Goal: Find specific page/section: Find specific page/section

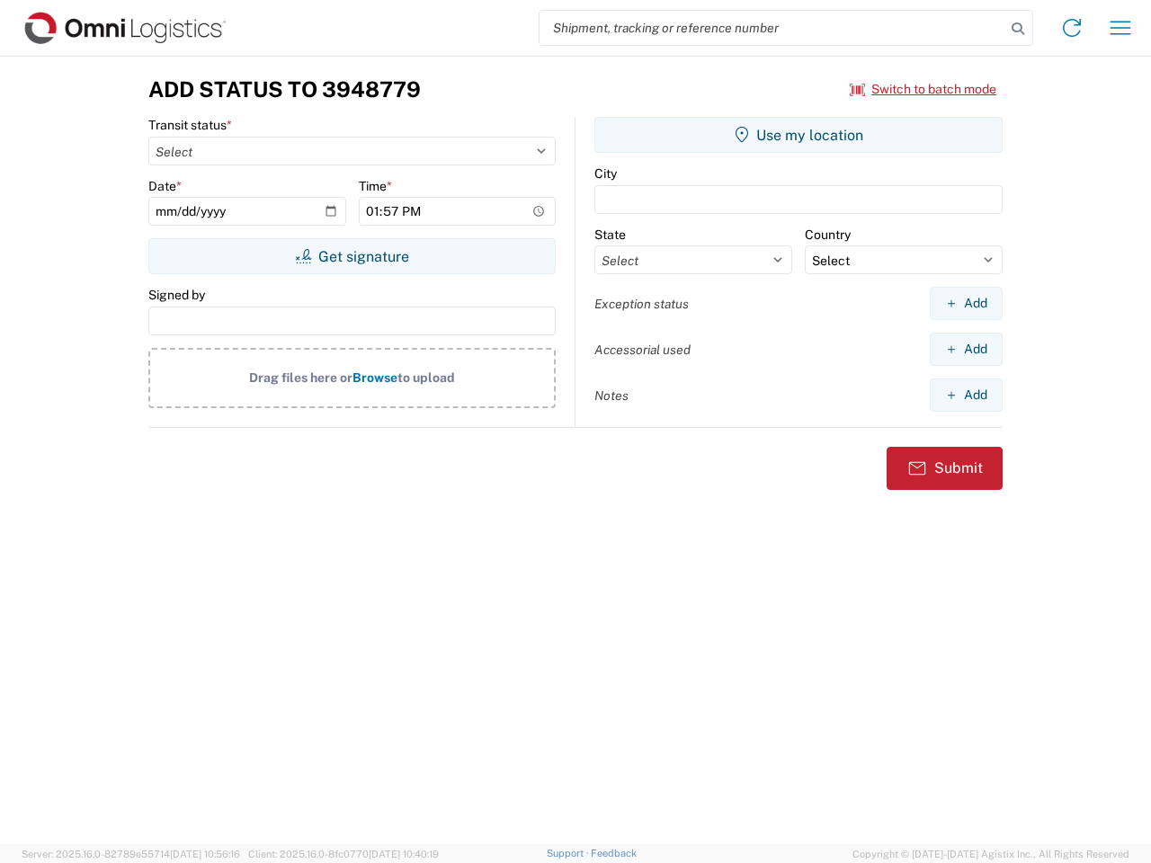
click at [772, 28] on input "search" at bounding box center [772, 28] width 466 height 34
click at [1018, 29] on icon at bounding box center [1017, 28] width 25 height 25
click at [1072, 28] on icon at bounding box center [1071, 27] width 29 height 29
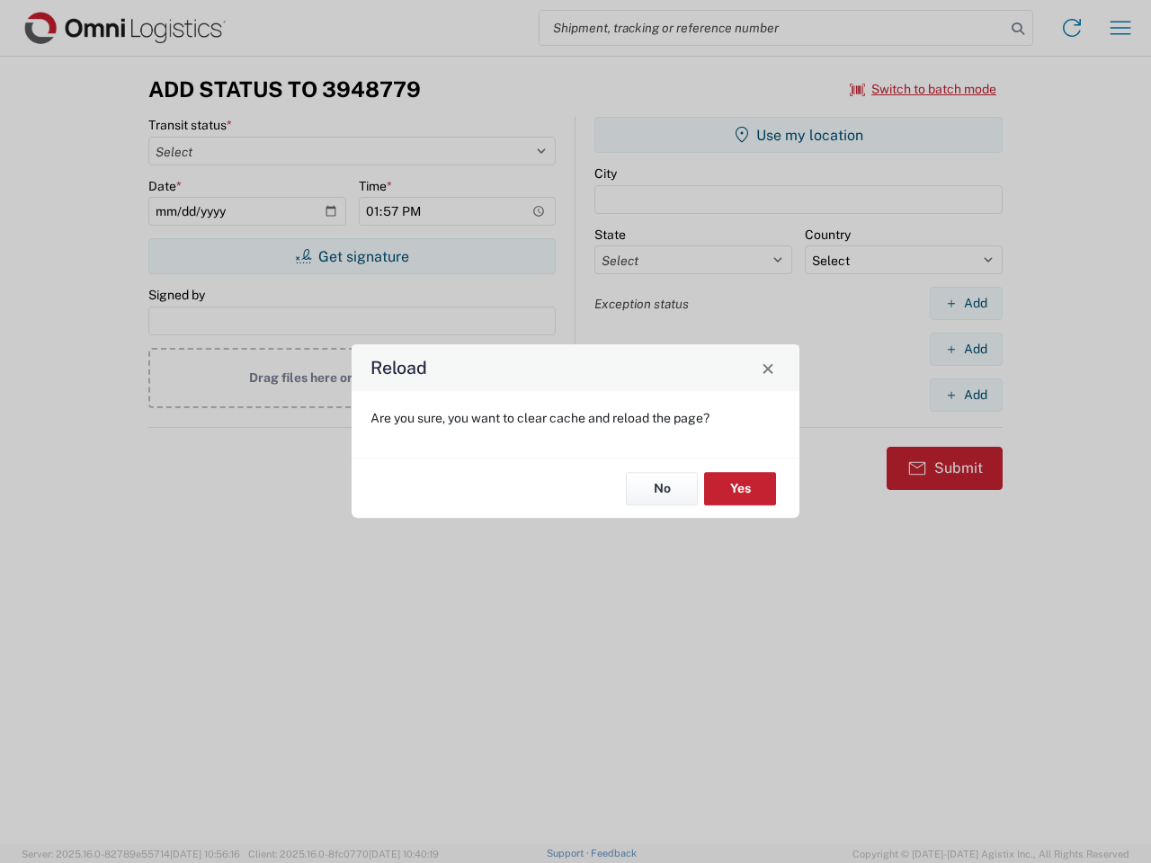
click at [1120, 28] on div "Reload Are you sure, you want to clear cache and reload the page? No Yes" at bounding box center [575, 431] width 1151 height 863
click at [923, 89] on div "Reload Are you sure, you want to clear cache and reload the page? No Yes" at bounding box center [575, 431] width 1151 height 863
click at [351, 256] on div "Reload Are you sure, you want to clear cache and reload the page? No Yes" at bounding box center [575, 431] width 1151 height 863
click at [798, 135] on div "Reload Are you sure, you want to clear cache and reload the page? No Yes" at bounding box center [575, 431] width 1151 height 863
click at [965, 303] on div "Reload Are you sure, you want to clear cache and reload the page? No Yes" at bounding box center [575, 431] width 1151 height 863
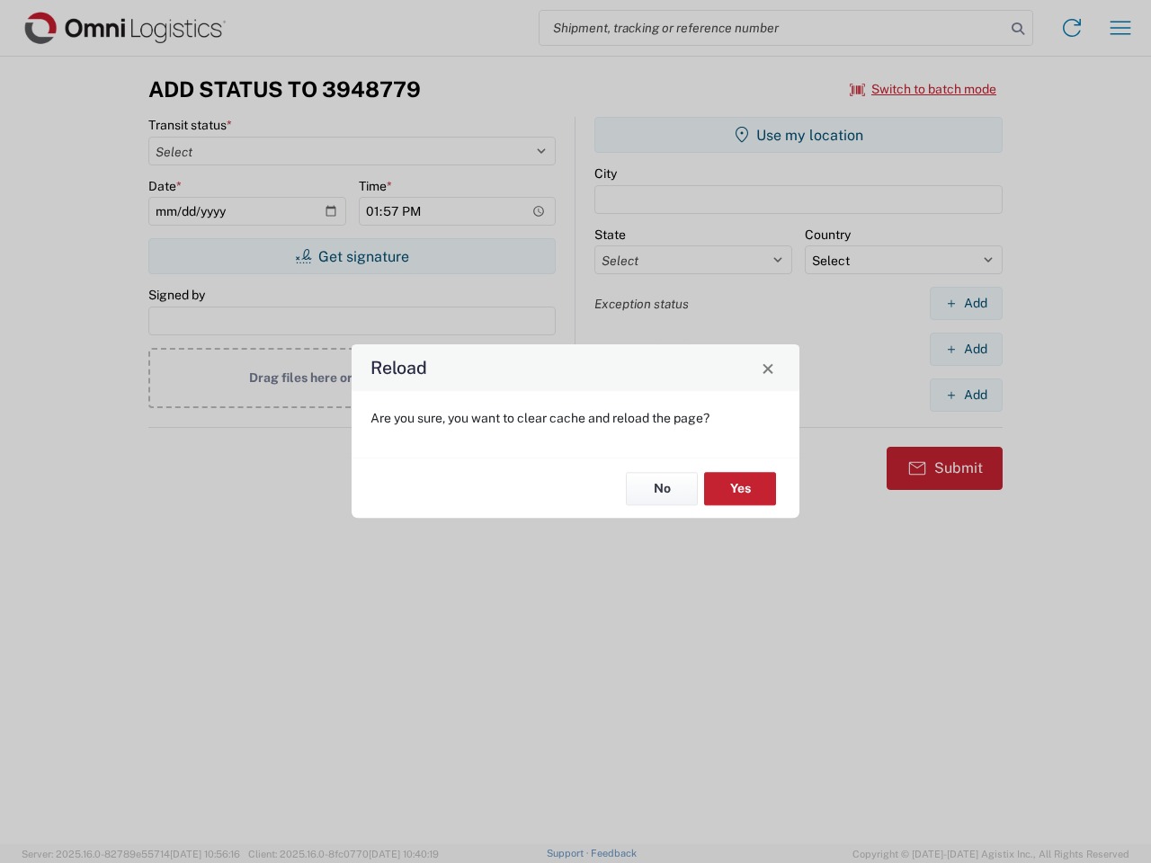
click at [965, 349] on div "Reload Are you sure, you want to clear cache and reload the page? No Yes" at bounding box center [575, 431] width 1151 height 863
click at [965, 395] on div "Reload Are you sure, you want to clear cache and reload the page? No Yes" at bounding box center [575, 431] width 1151 height 863
